Goal: Find contact information: Find contact information

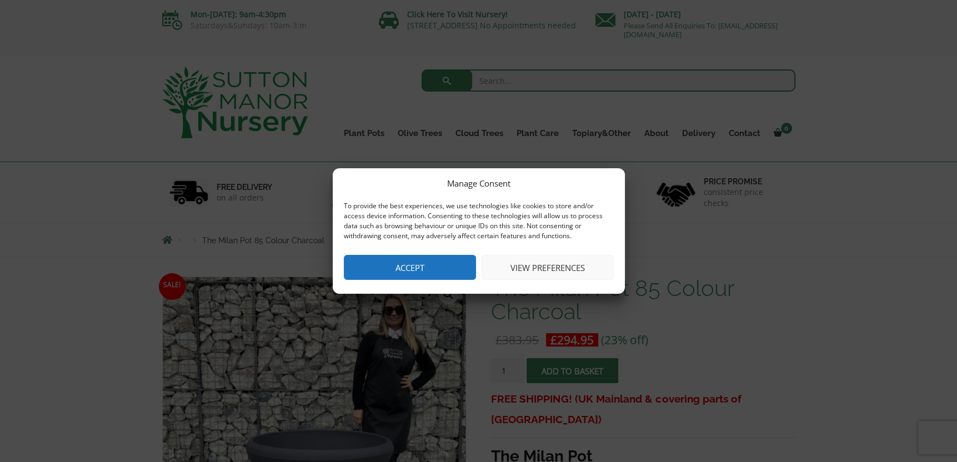
click at [414, 265] on button "Accept" at bounding box center [410, 267] width 132 height 25
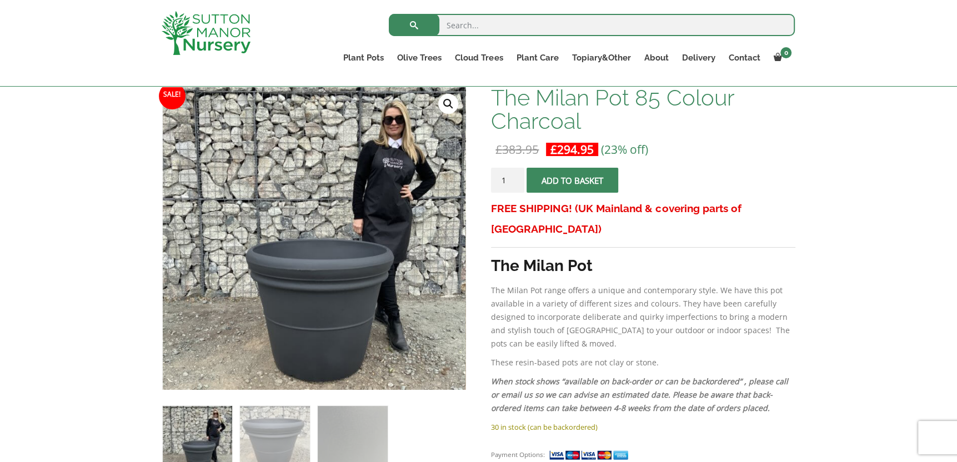
scroll to position [167, 0]
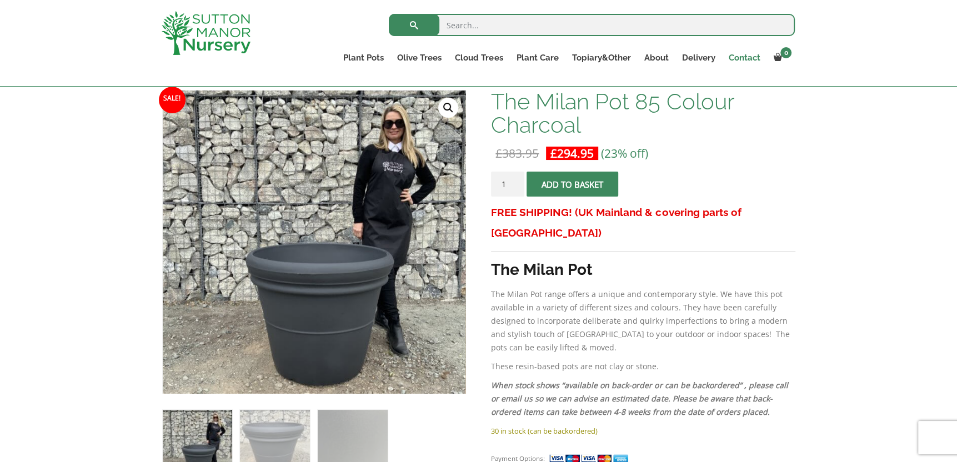
click at [743, 54] on link "Contact" at bounding box center [743, 58] width 45 height 16
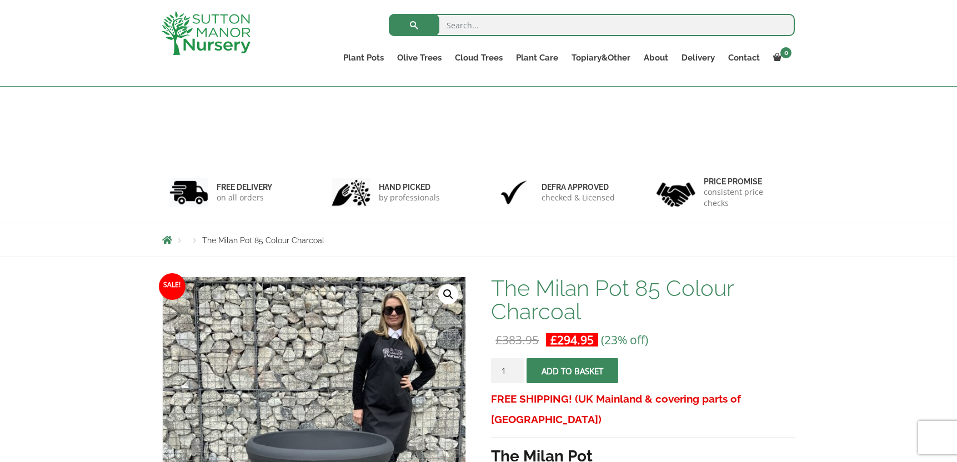
scroll to position [186, 0]
